Goal: Task Accomplishment & Management: Use online tool/utility

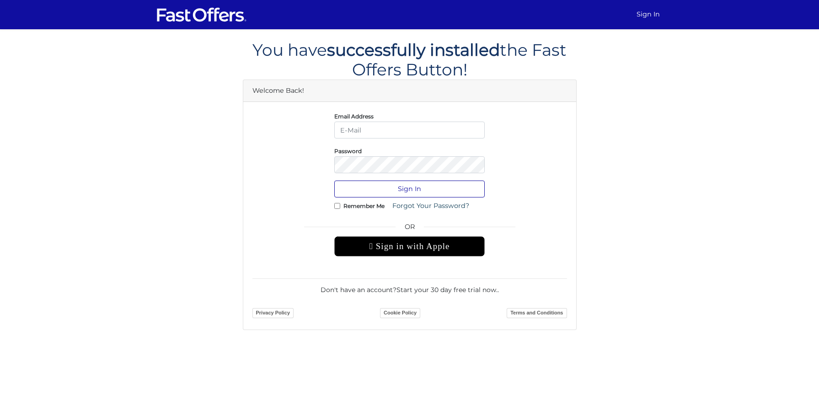
type input "domenic@property.ca"
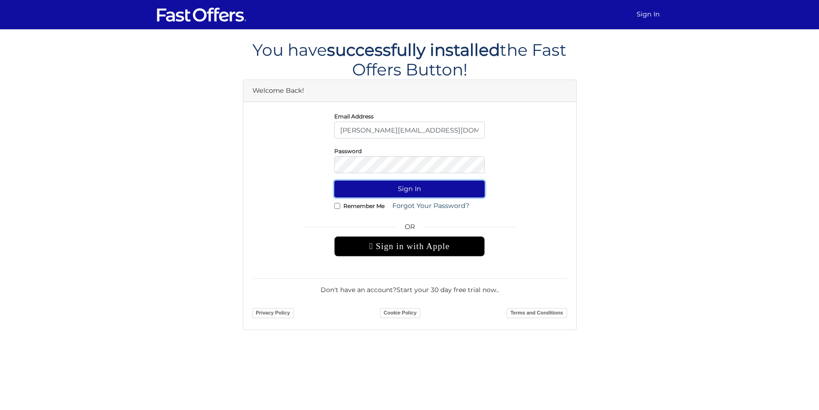
click at [417, 187] on button "Sign In" at bounding box center [409, 189] width 151 height 17
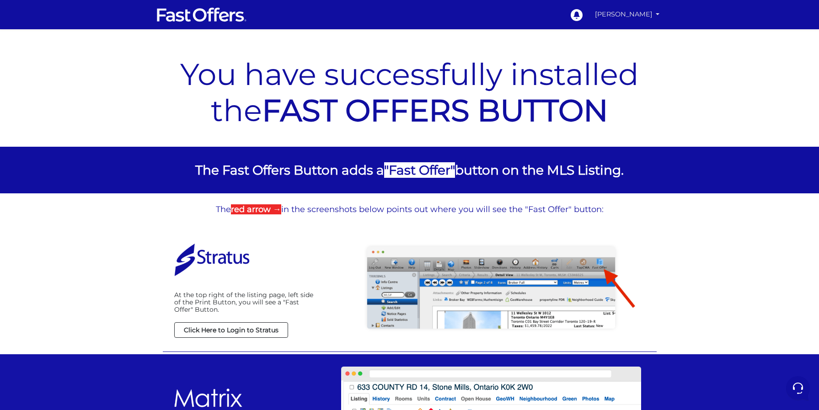
click at [647, 17] on link "[PERSON_NAME]" at bounding box center [628, 14] width 72 height 18
click at [641, 31] on link "My Offers" at bounding box center [627, 35] width 72 height 14
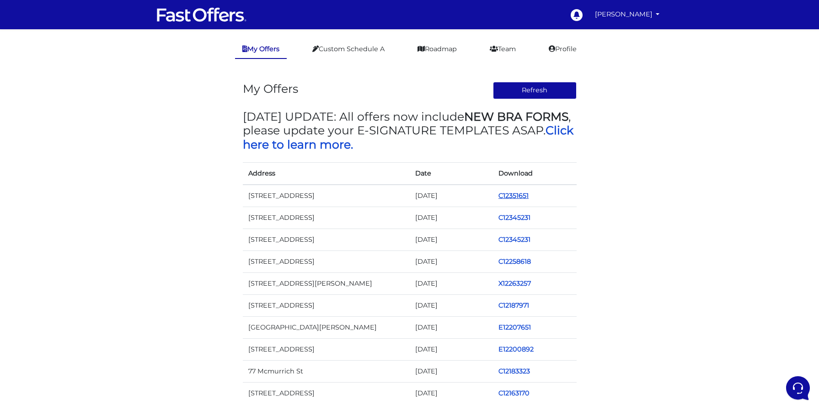
click at [521, 194] on link "C12351651" at bounding box center [514, 196] width 30 height 8
click at [519, 194] on link "C12351651" at bounding box center [514, 196] width 30 height 8
